Goal: Task Accomplishment & Management: Complete application form

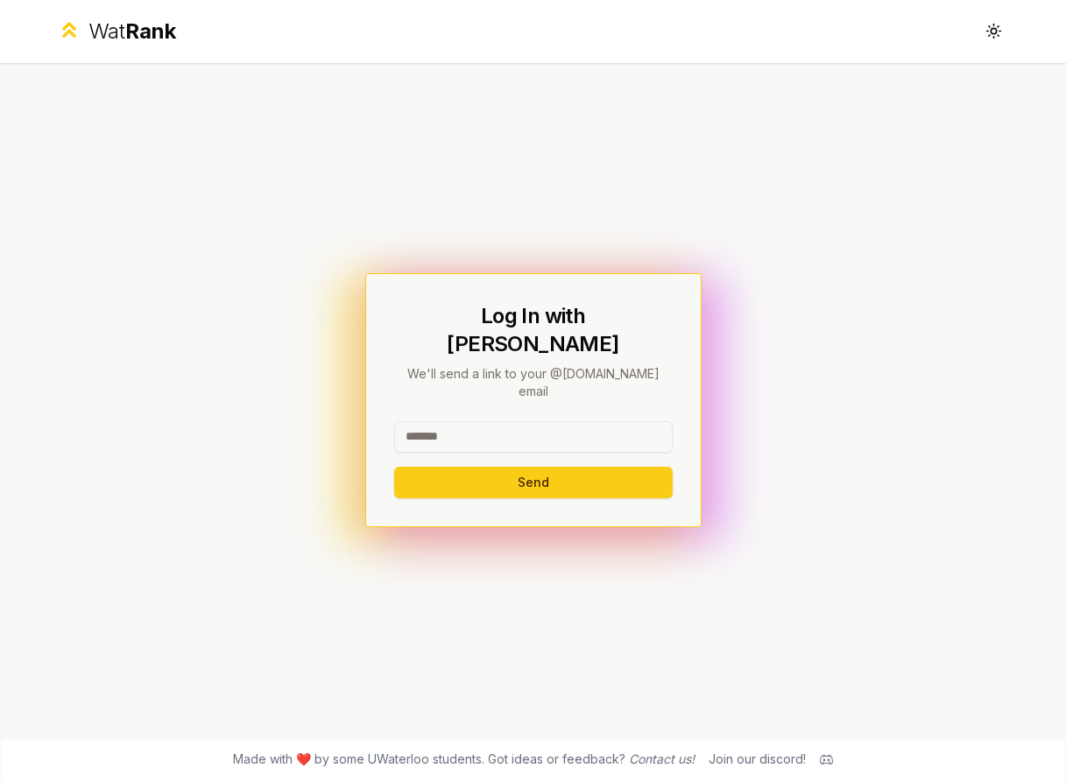
click at [448, 421] on input at bounding box center [533, 437] width 278 height 32
click at [294, 327] on div "Log In with WatIAM We'll send a link to your @[DOMAIN_NAME] email Send" at bounding box center [533, 399] width 1009 height 673
click at [995, 40] on button "Toggle theme" at bounding box center [994, 32] width 32 height 32
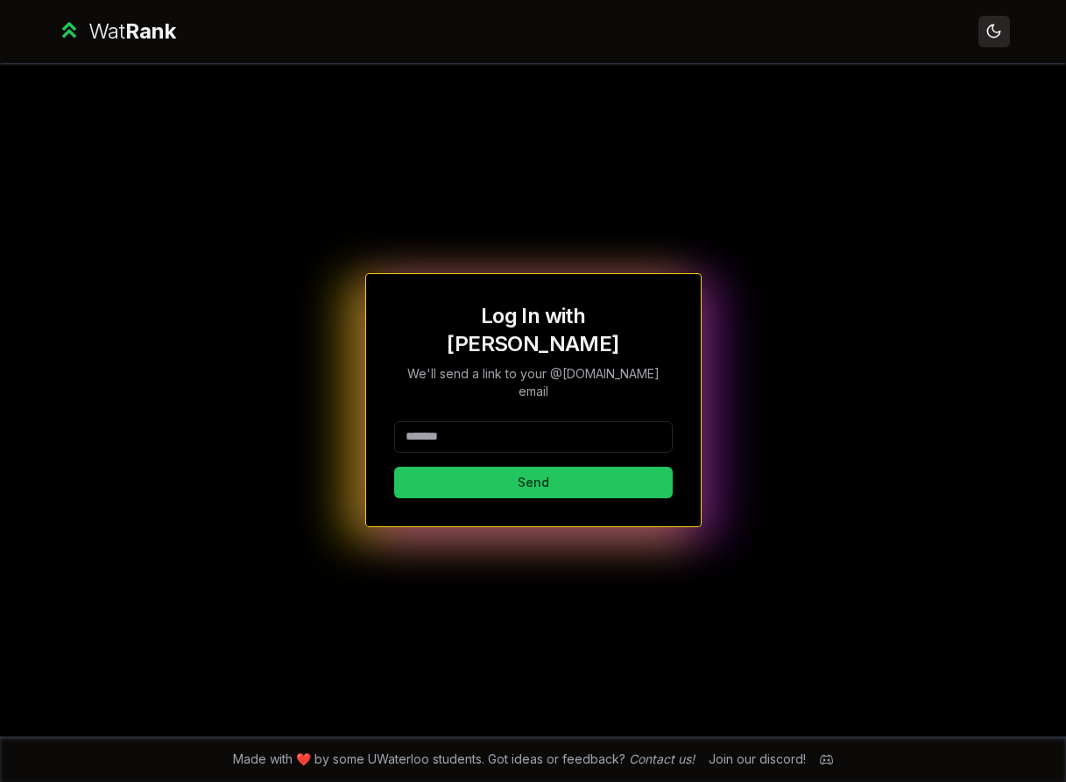
click at [995, 40] on button "Toggle theme" at bounding box center [994, 32] width 32 height 32
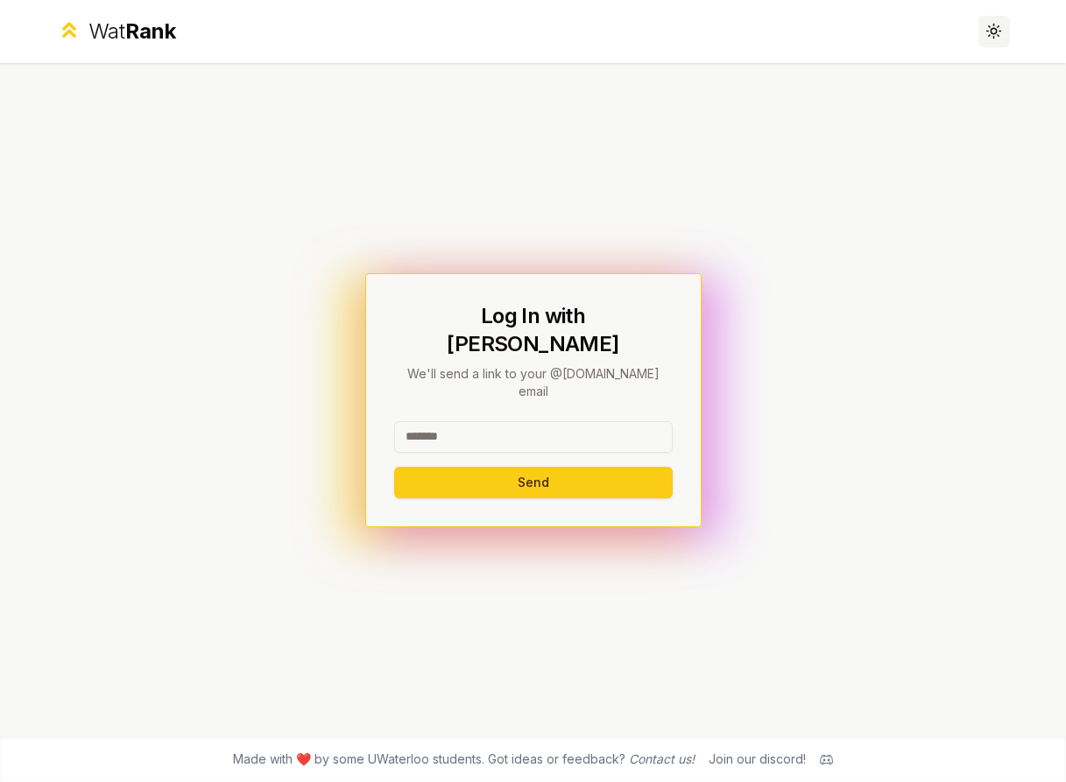
click at [995, 40] on button "Toggle theme" at bounding box center [994, 32] width 32 height 32
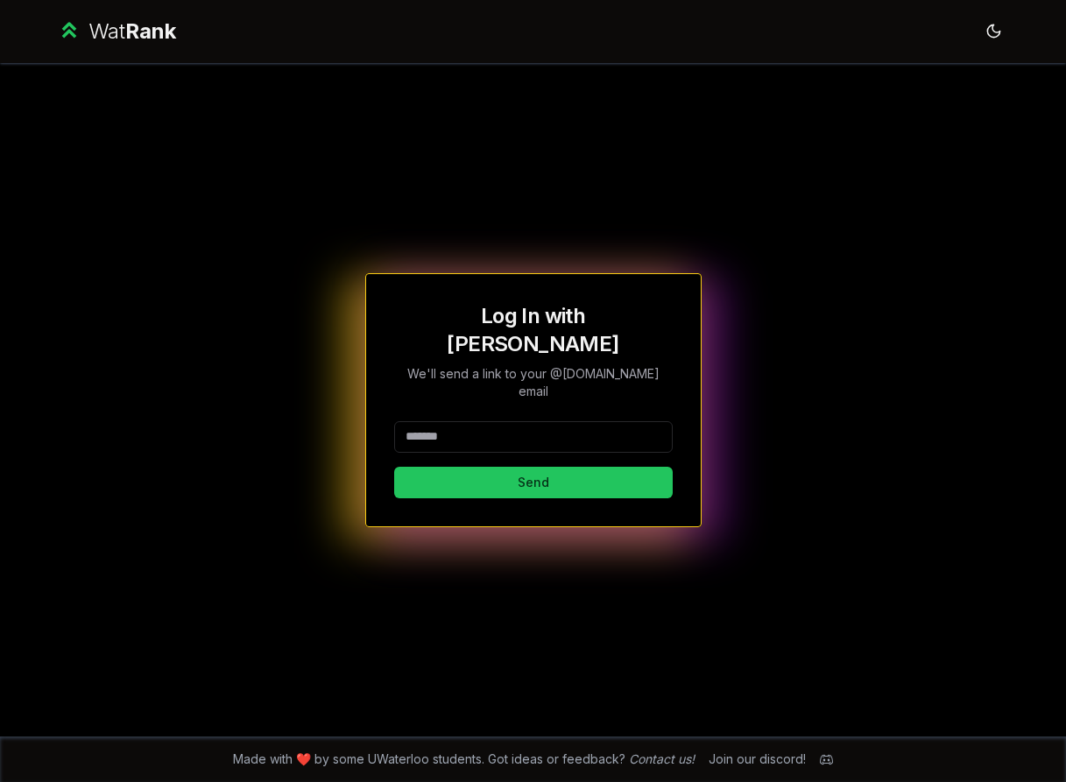
click at [554, 421] on input at bounding box center [533, 437] width 278 height 32
click at [394, 467] on button "Send" at bounding box center [533, 483] width 278 height 32
type input "********"
click at [394, 467] on button "Send" at bounding box center [533, 483] width 278 height 32
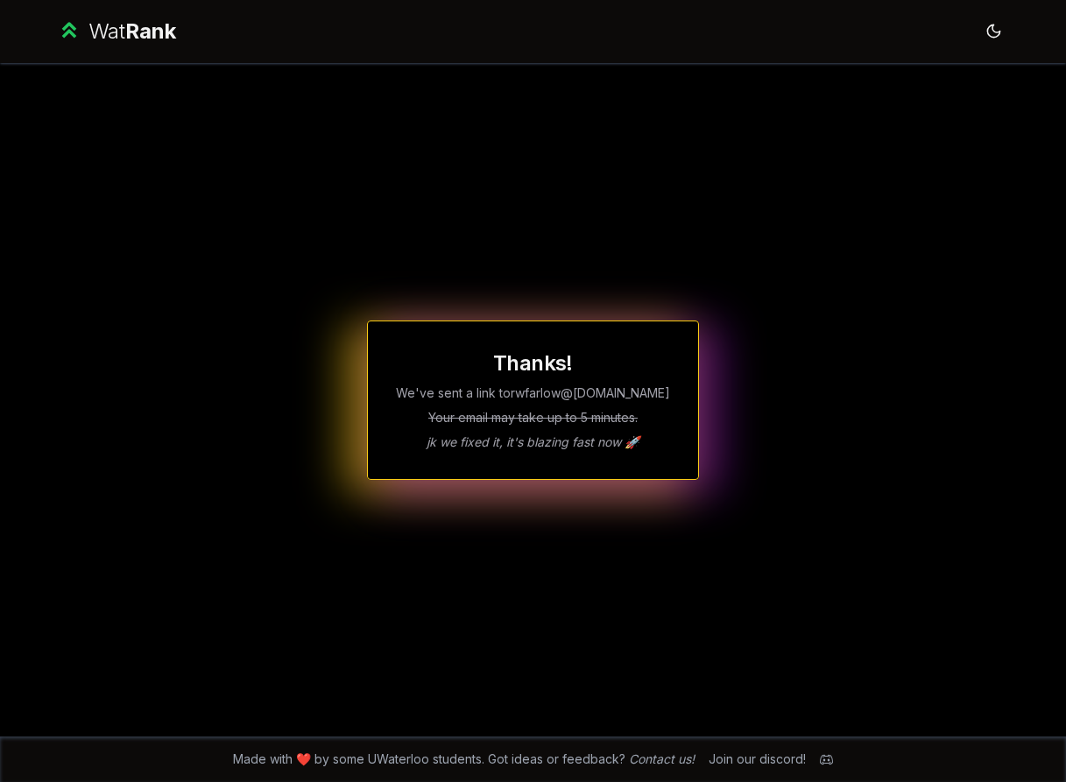
click at [183, 334] on div "Thanks! We've sent a link to rwfarlow @[DOMAIN_NAME] Your email may take up to …" at bounding box center [533, 399] width 1009 height 673
